Goal: Information Seeking & Learning: Learn about a topic

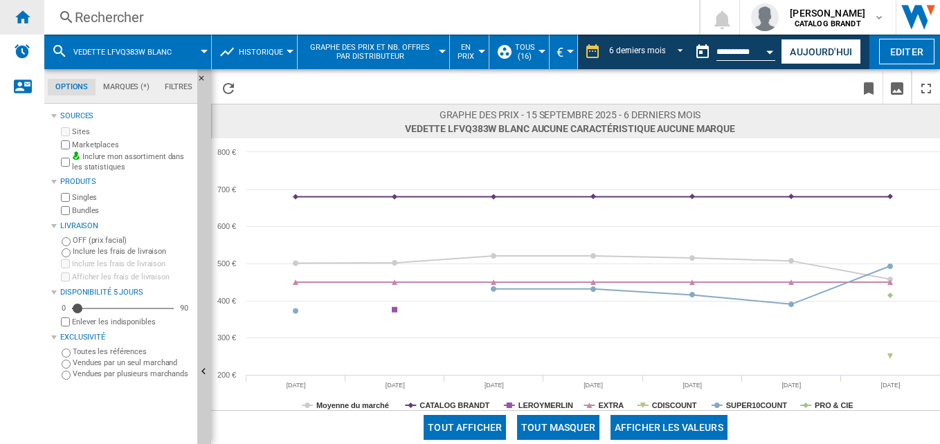
click at [26, 14] on ng-md-icon "Accueil" at bounding box center [22, 16] width 17 height 17
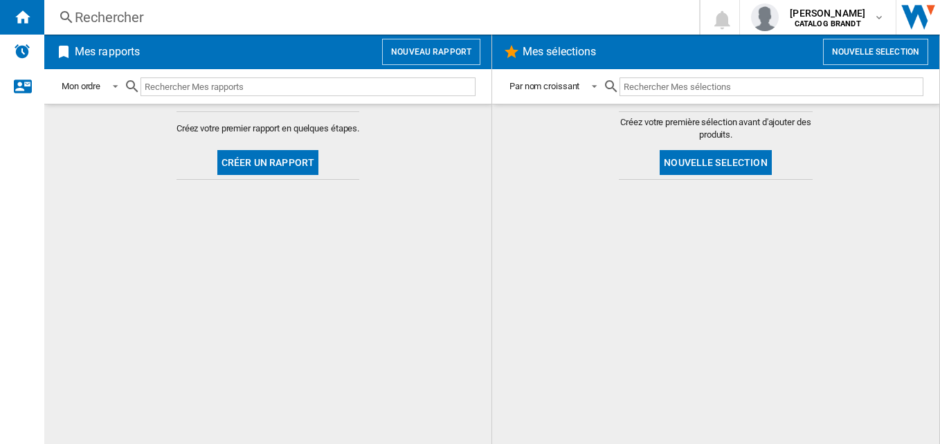
click at [206, 10] on div "Rechercher" at bounding box center [369, 17] width 588 height 19
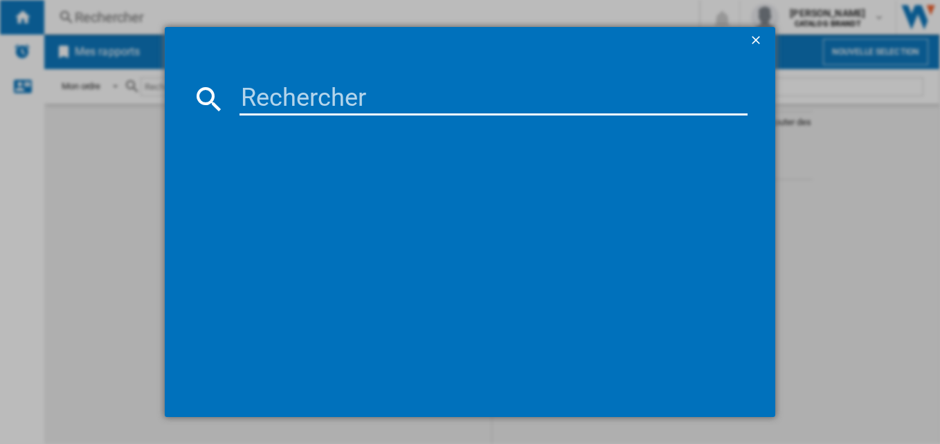
click at [368, 89] on input at bounding box center [494, 98] width 509 height 33
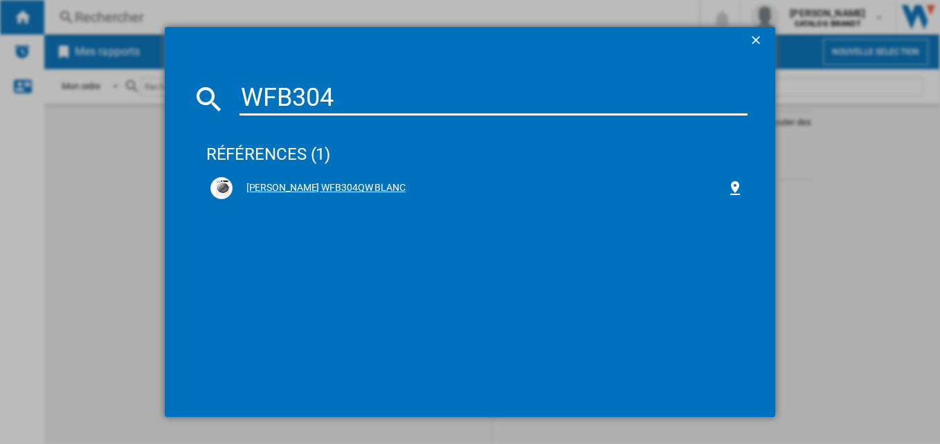
type input "WFB304"
click at [345, 189] on div "[PERSON_NAME] WFB304QW BLANC" at bounding box center [480, 188] width 495 height 14
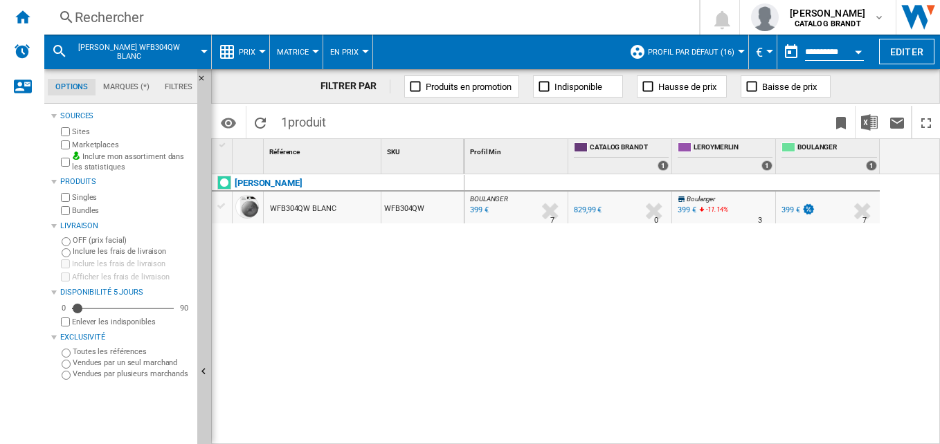
click at [251, 10] on div "Rechercher" at bounding box center [369, 17] width 588 height 19
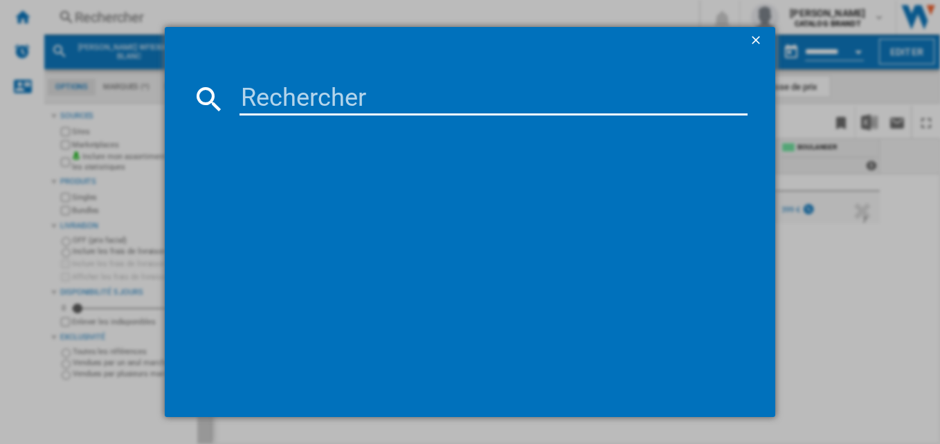
click at [300, 96] on input at bounding box center [494, 98] width 509 height 33
type input "BF3424CX"
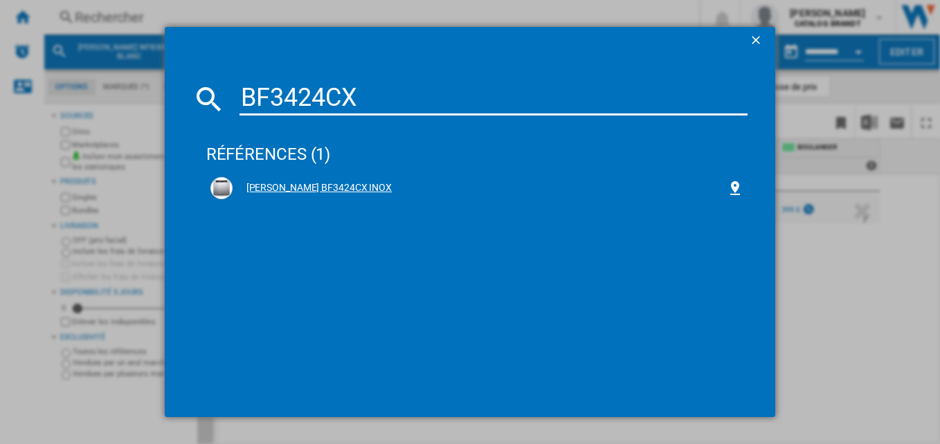
click at [325, 182] on div "[PERSON_NAME] BF3424CX INOX" at bounding box center [480, 188] width 495 height 14
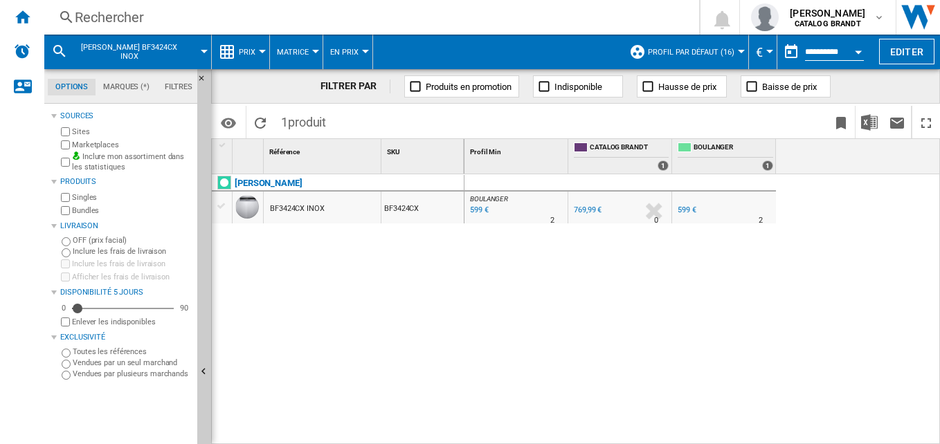
click at [244, 46] on button "Prix" at bounding box center [251, 52] width 24 height 35
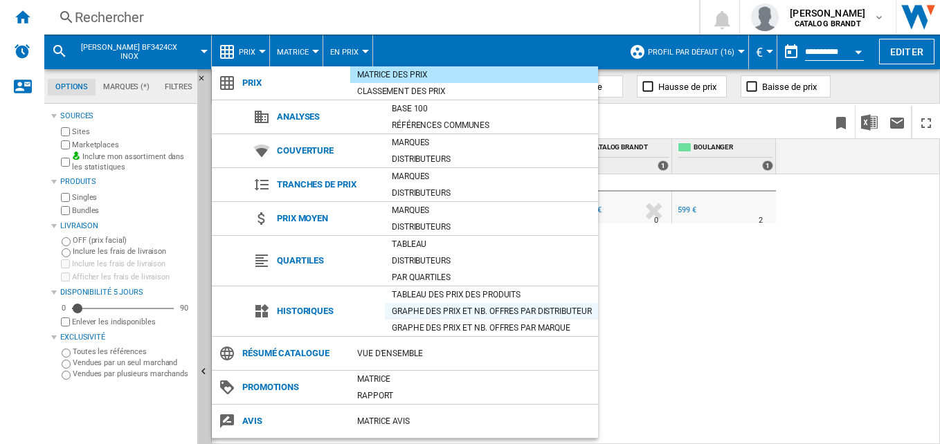
click at [512, 308] on div "Graphe des prix et nb. offres par distributeur" at bounding box center [491, 312] width 213 height 14
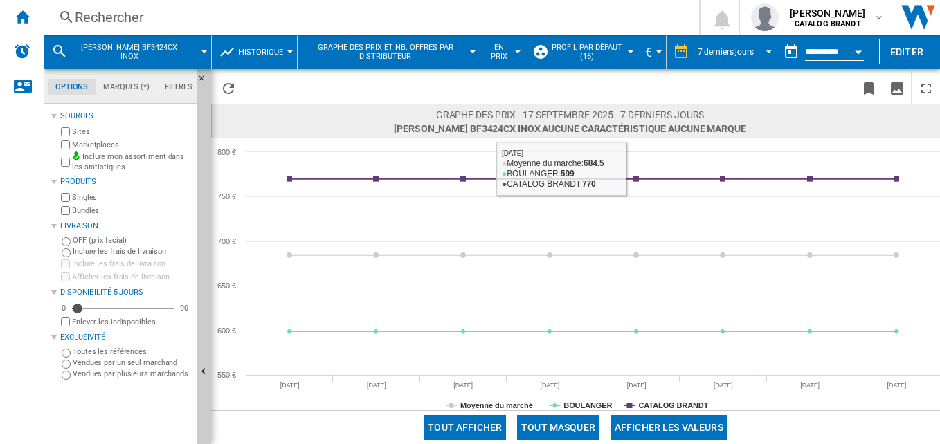
click at [729, 53] on div "7 derniers jours" at bounding box center [726, 52] width 56 height 10
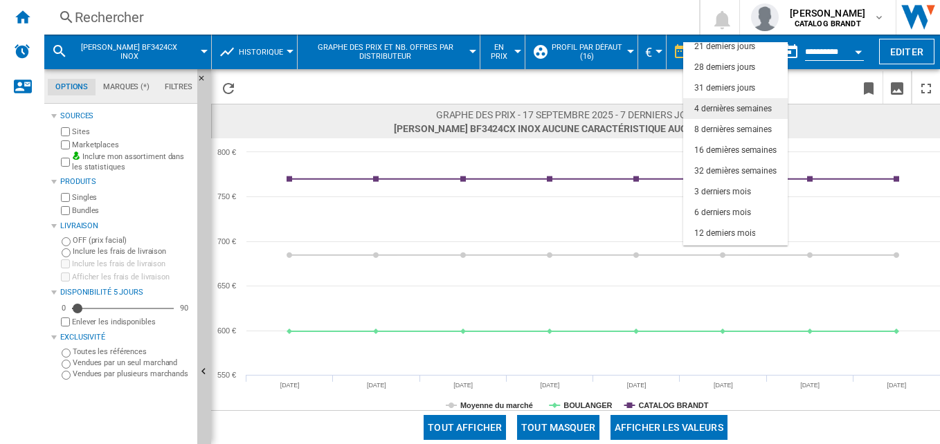
scroll to position [87, 0]
click at [727, 190] on div "6 derniers mois" at bounding box center [722, 194] width 57 height 12
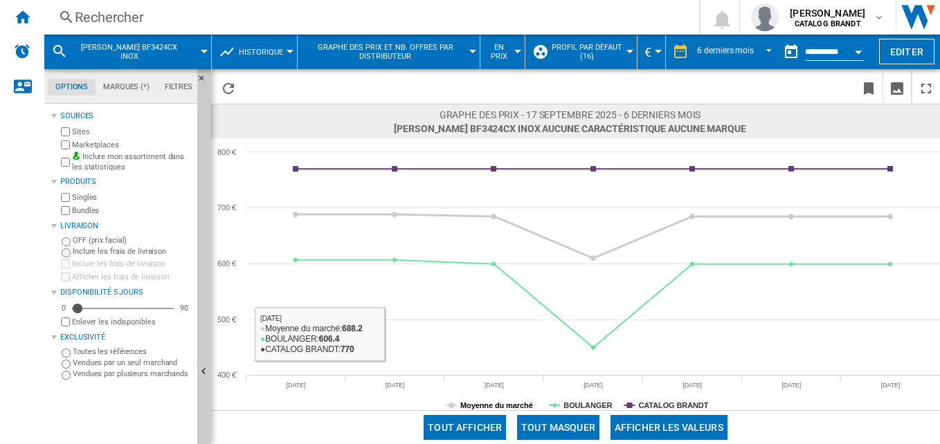
click at [490, 404] on tspan "Moyenne du marché" at bounding box center [496, 406] width 73 height 8
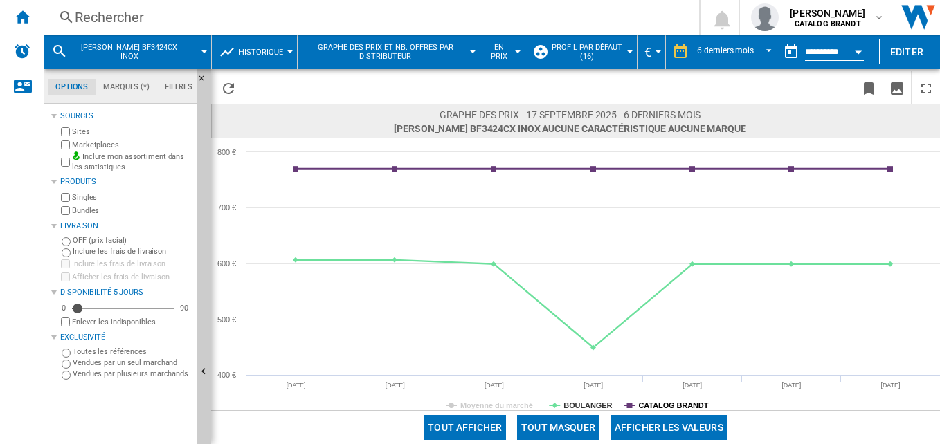
click at [669, 404] on tspan "CATALOG BRANDT" at bounding box center [673, 406] width 70 height 8
